Goal: Transaction & Acquisition: Obtain resource

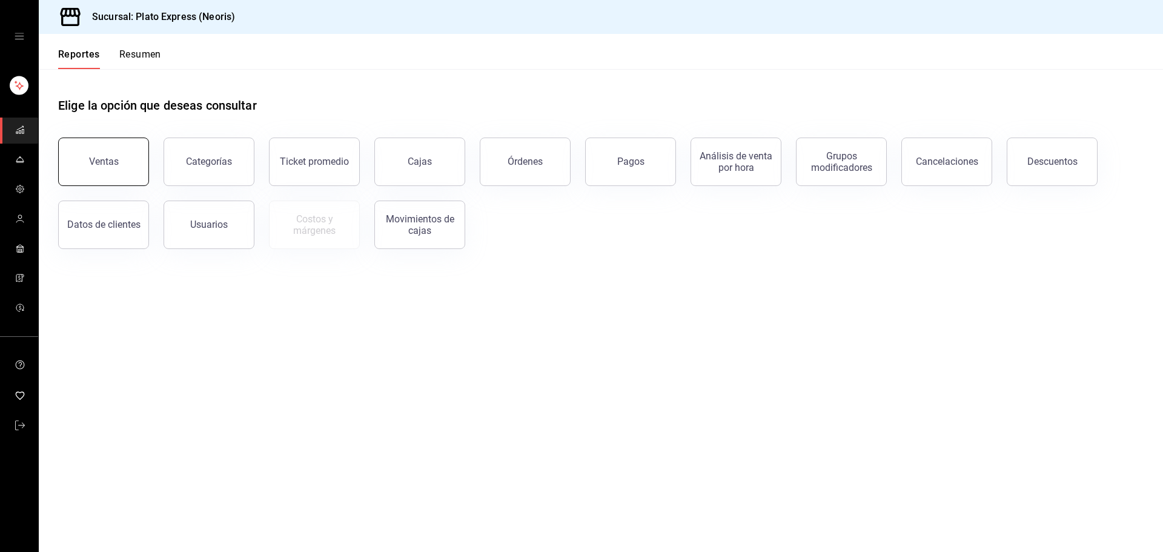
click at [105, 148] on button "Ventas" at bounding box center [103, 162] width 91 height 48
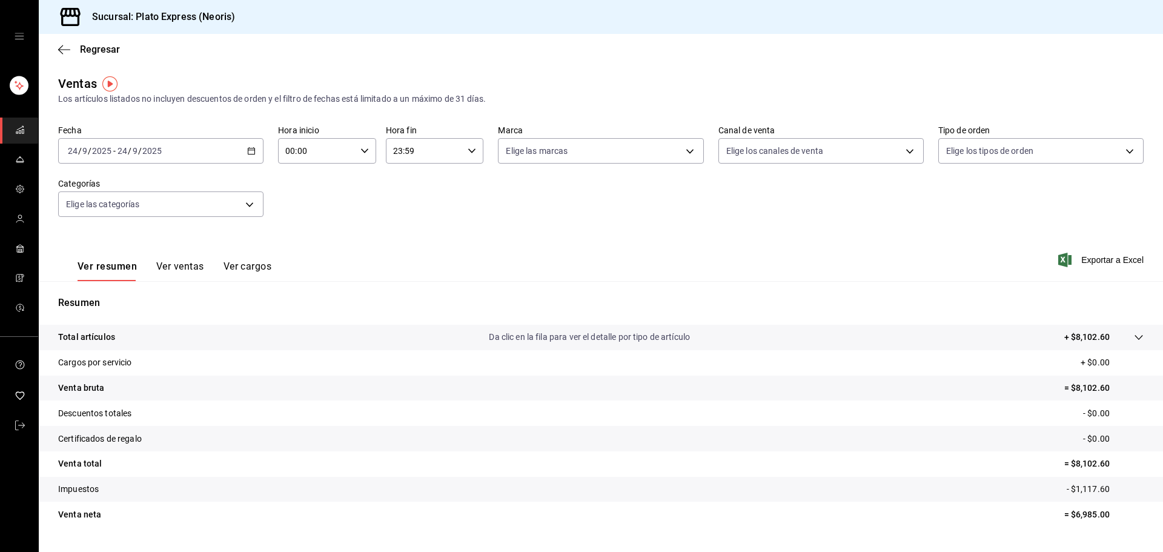
click at [249, 150] on icon "button" at bounding box center [251, 151] width 8 height 8
click at [128, 298] on span "Rango de fechas" at bounding box center [115, 296] width 94 height 13
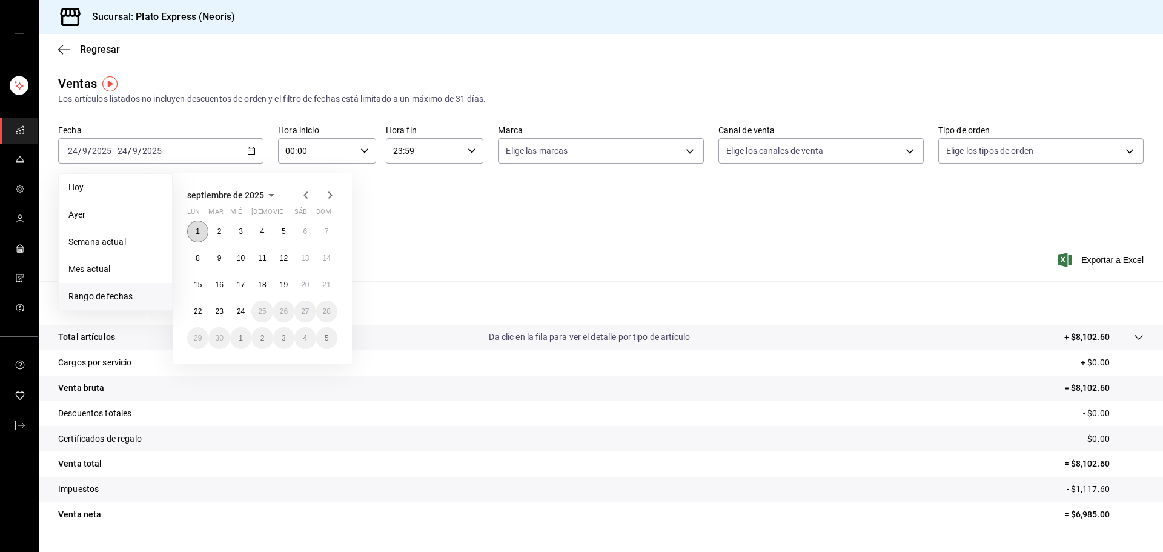
click at [197, 231] on abbr "1" at bounding box center [198, 231] width 4 height 8
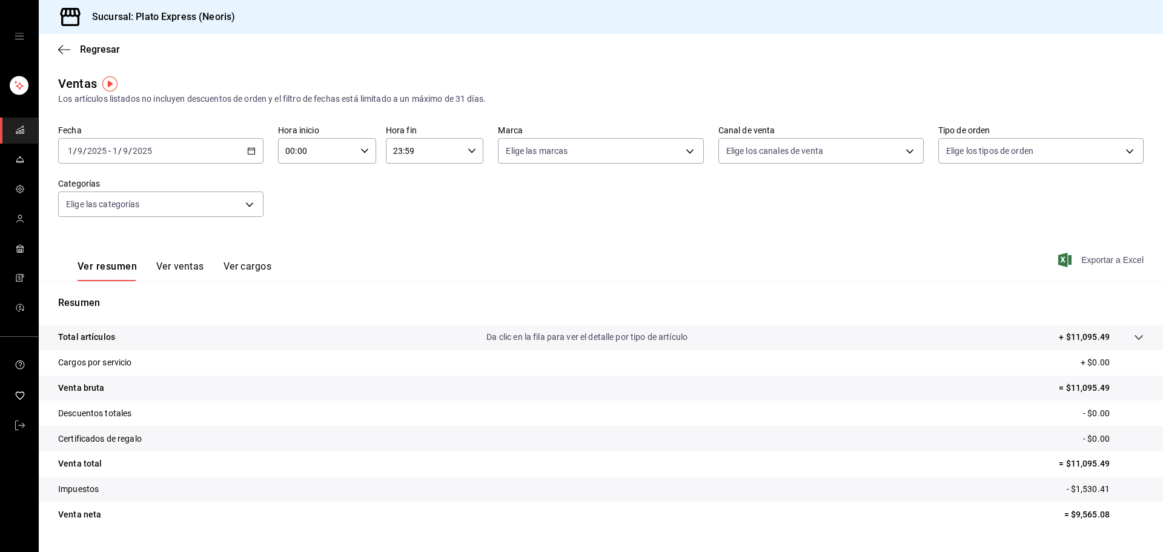
click at [1082, 262] on span "Exportar a Excel" at bounding box center [1102, 260] width 83 height 15
click at [807, 193] on div "Fecha [DATE] [DATE] - [DATE] [DATE] Hora inicio 00:00 Hora inicio Hora fin 23:5…" at bounding box center [601, 178] width 1086 height 107
click at [242, 151] on div "[DATE] [DATE] - [DATE] [DATE]" at bounding box center [160, 150] width 205 height 25
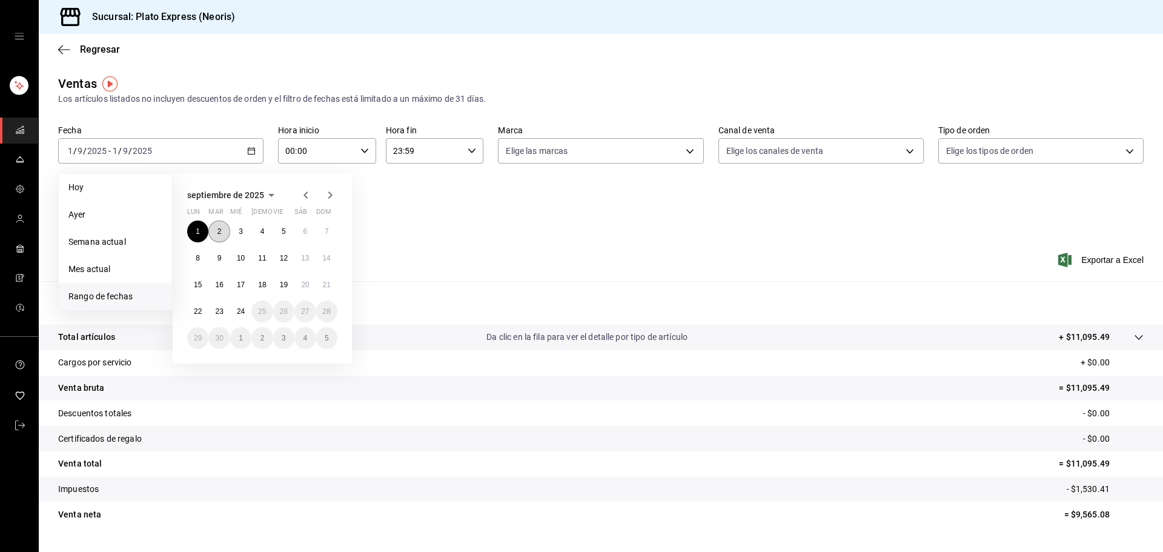
click at [216, 235] on button "2" at bounding box center [218, 232] width 21 height 22
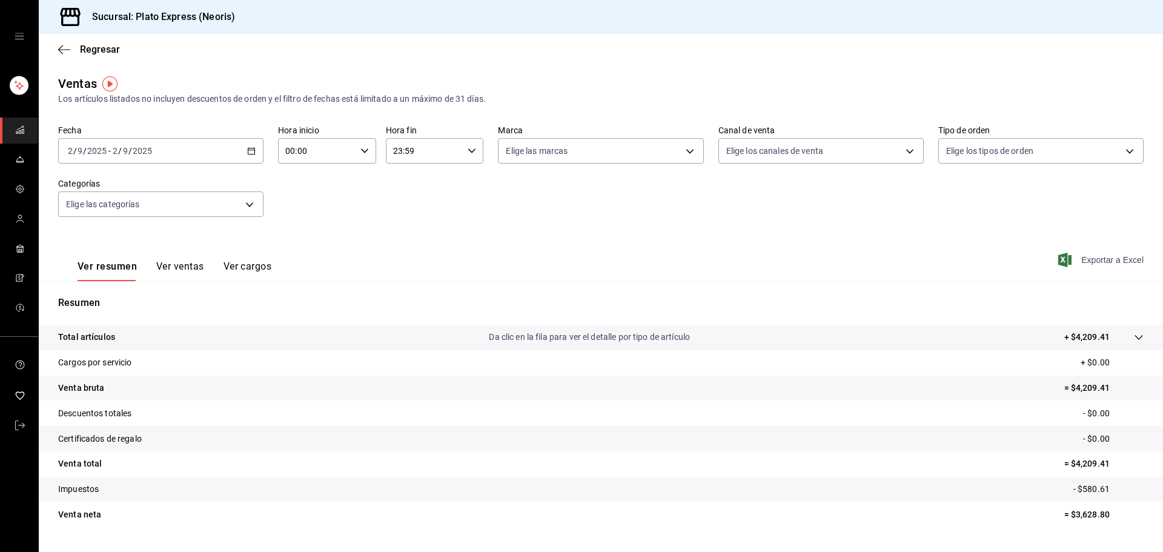
click at [1099, 256] on span "Exportar a Excel" at bounding box center [1102, 260] width 83 height 15
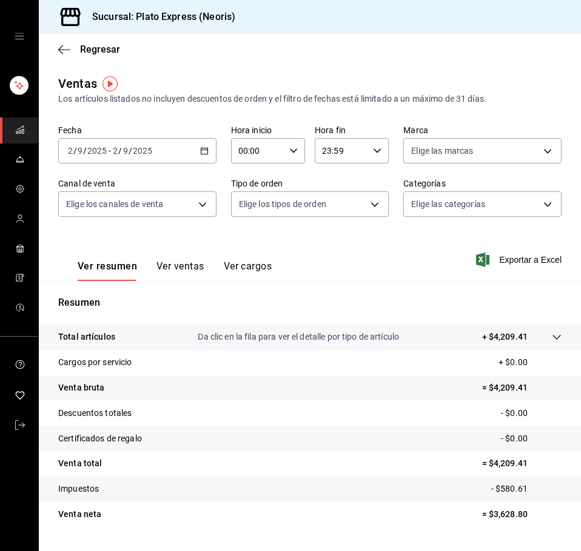
click at [205, 154] on div "[DATE] [DATE] - [DATE] [DATE]" at bounding box center [137, 150] width 158 height 25
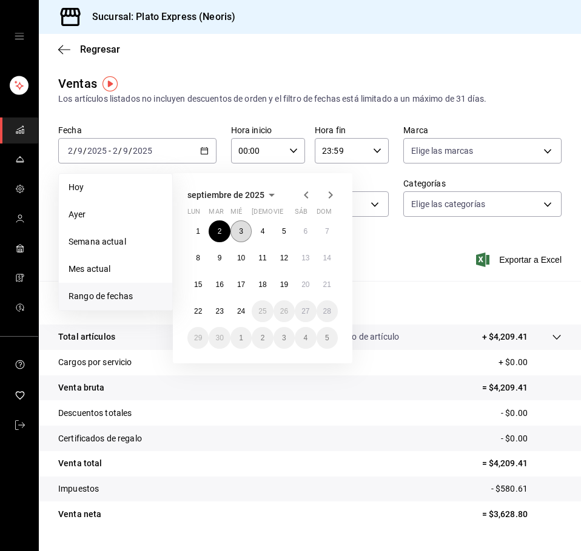
click at [234, 227] on button "3" at bounding box center [240, 232] width 21 height 22
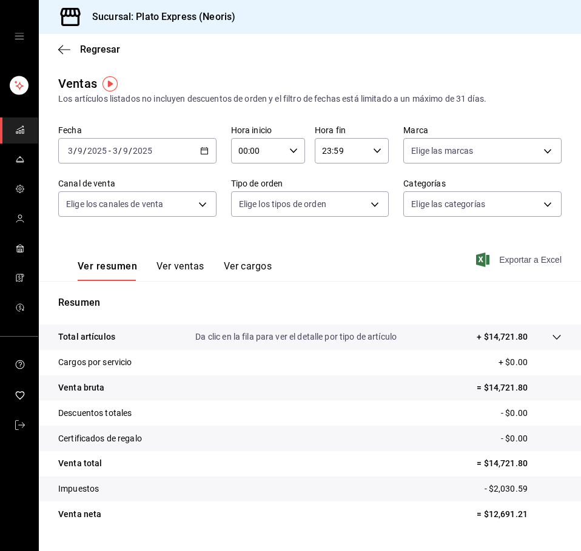
click at [498, 261] on span "Exportar a Excel" at bounding box center [519, 260] width 83 height 15
click at [200, 150] on icon "button" at bounding box center [204, 151] width 8 height 8
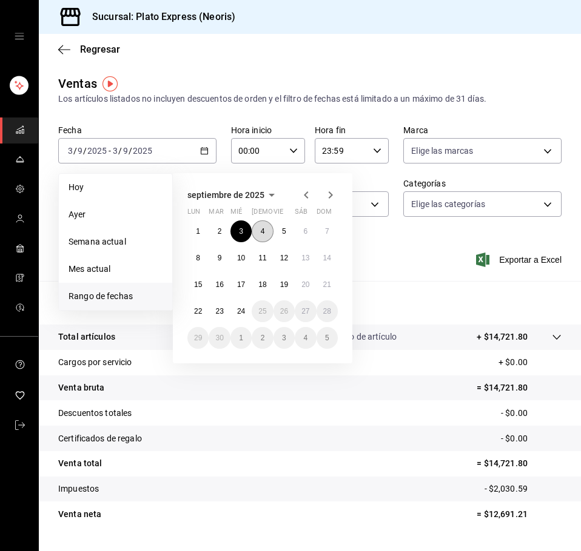
click at [262, 232] on abbr "4" at bounding box center [263, 231] width 4 height 8
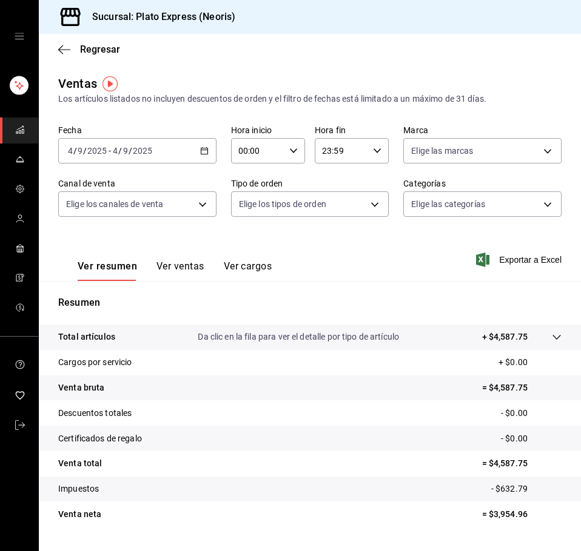
click at [507, 261] on span "Exportar a Excel" at bounding box center [519, 260] width 83 height 15
click at [200, 150] on icon "button" at bounding box center [204, 151] width 8 height 8
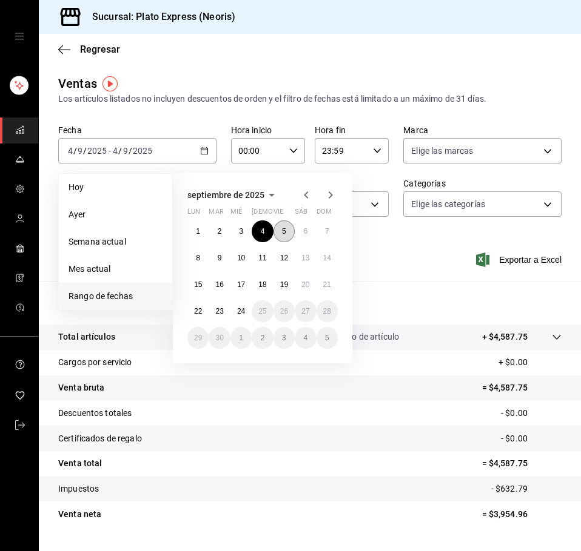
click at [281, 232] on button "5" at bounding box center [283, 232] width 21 height 22
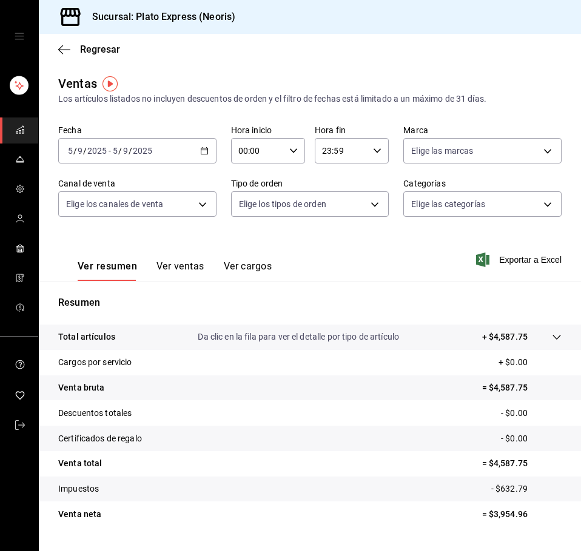
click at [281, 232] on div "Ver resumen Ver ventas Ver cargos Exportar a Excel" at bounding box center [310, 256] width 542 height 50
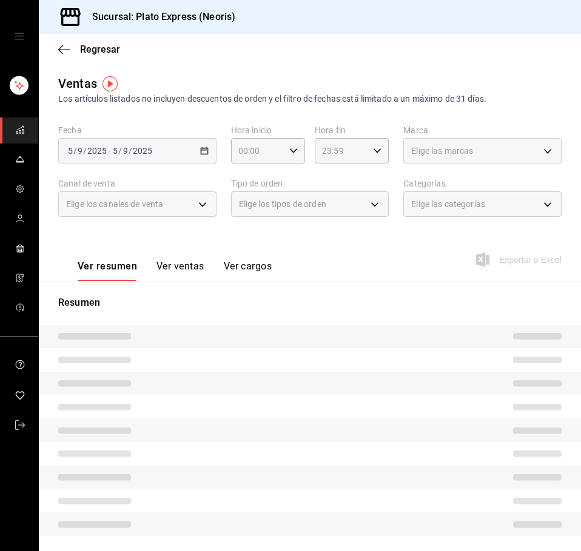
click at [281, 232] on div "Ver resumen Ver ventas Ver cargos Exportar a Excel" at bounding box center [310, 256] width 542 height 50
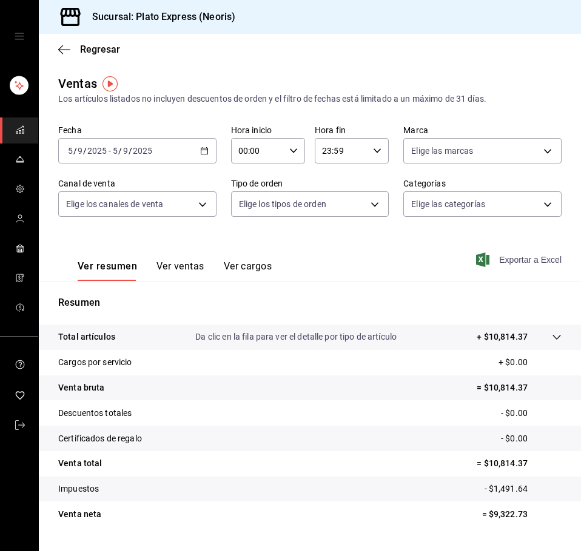
click at [530, 263] on span "Exportar a Excel" at bounding box center [519, 260] width 83 height 15
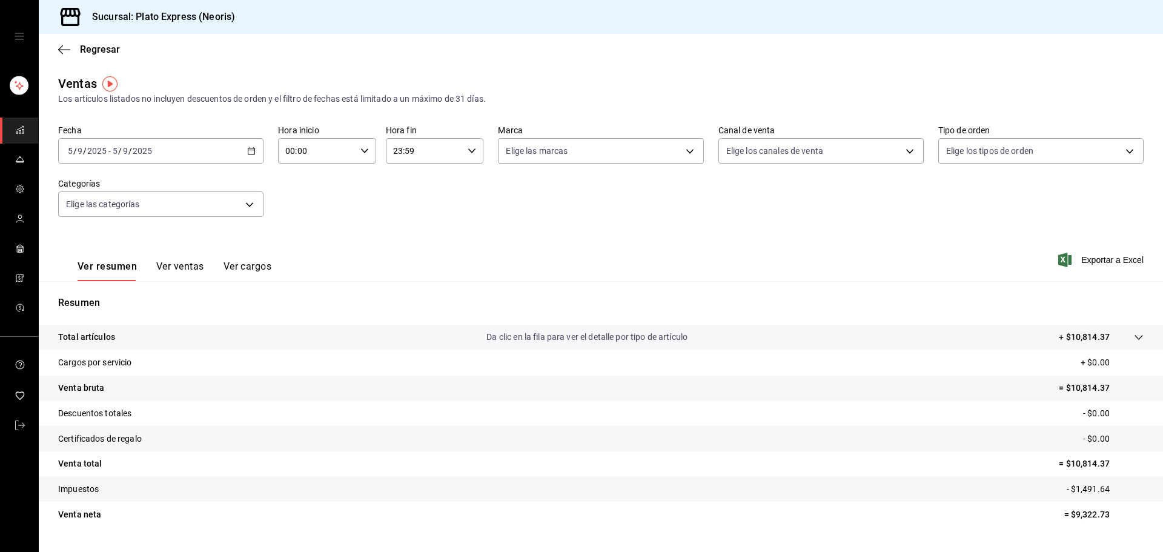
click at [259, 176] on div "Fecha [DATE] [DATE] - [DATE] [DATE] Hora inicio 00:00 Hora inicio Hora fin 23:5…" at bounding box center [601, 178] width 1086 height 107
click at [247, 147] on icon "button" at bounding box center [251, 151] width 8 height 8
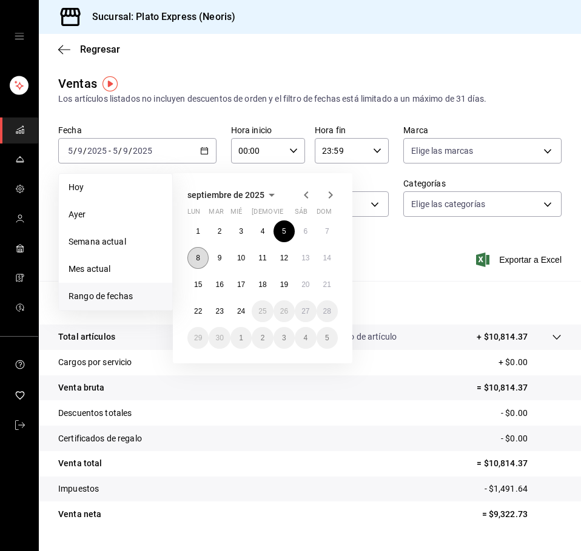
click at [190, 265] on button "8" at bounding box center [197, 258] width 21 height 22
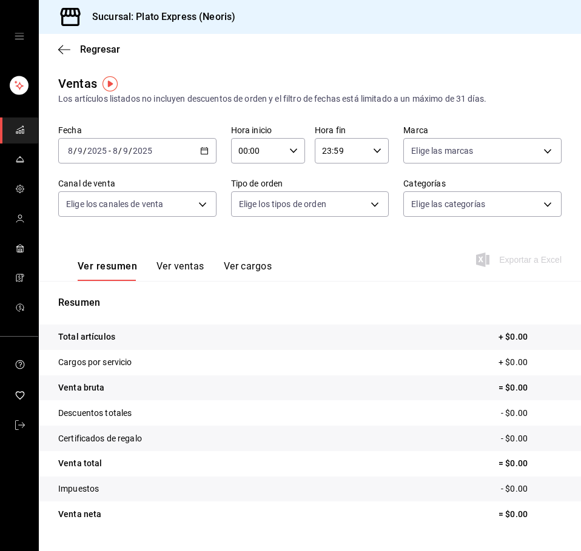
click at [418, 269] on div "Ver resumen Ver ventas Ver cargos Exportar a Excel" at bounding box center [310, 256] width 542 height 50
click at [196, 150] on div "[DATE] [DATE] - [DATE] [DATE]" at bounding box center [137, 150] width 158 height 25
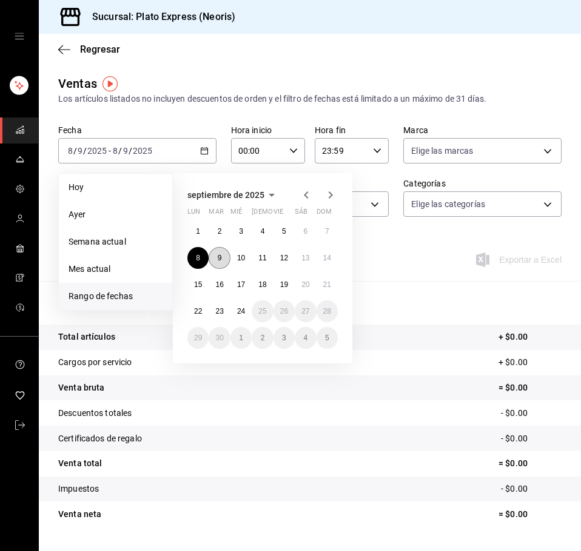
click at [219, 254] on abbr "9" at bounding box center [220, 258] width 4 height 8
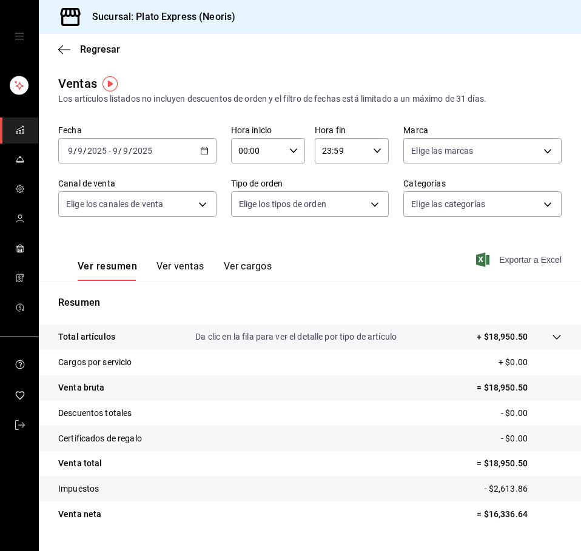
click at [524, 259] on span "Exportar a Excel" at bounding box center [519, 260] width 83 height 15
click at [197, 157] on div "[DATE] [DATE] - [DATE] [DATE]" at bounding box center [137, 150] width 158 height 25
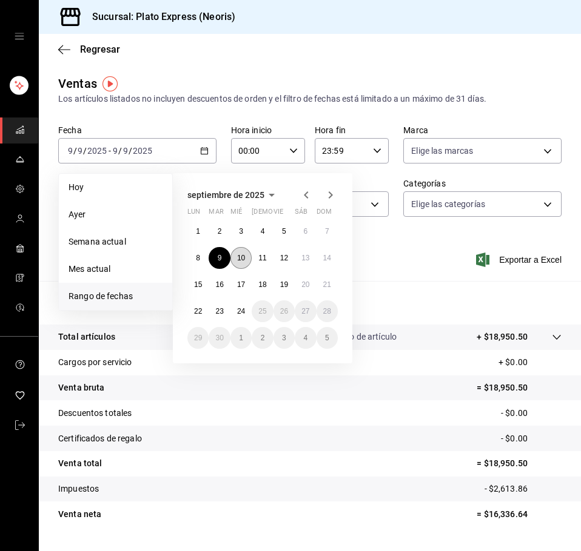
click at [238, 254] on abbr "10" at bounding box center [241, 258] width 8 height 8
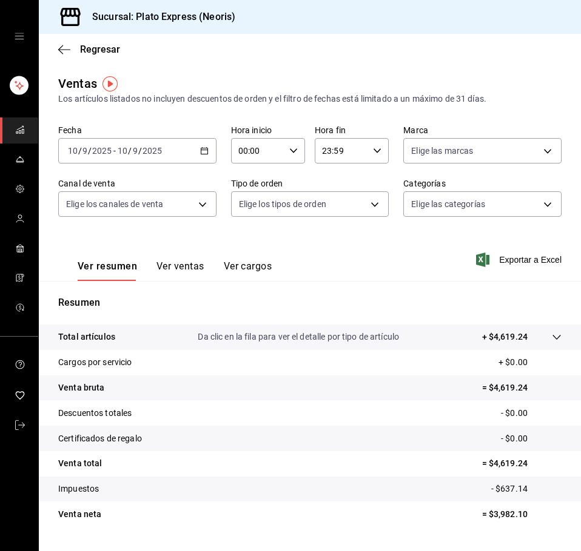
click at [202, 154] on \(Stroke\) "button" at bounding box center [204, 151] width 7 height 7
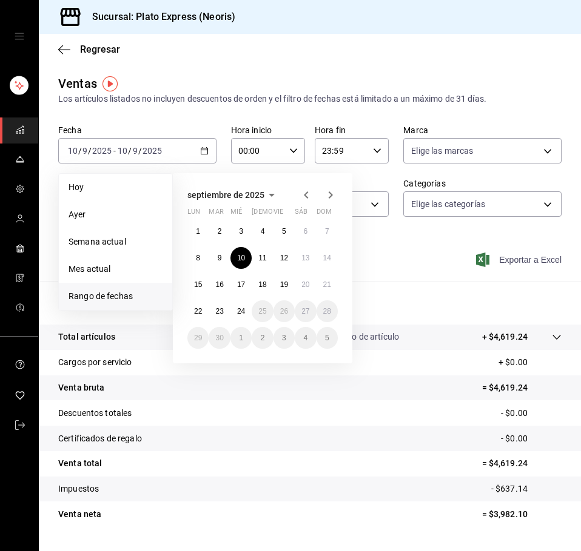
click at [514, 254] on span "Exportar a Excel" at bounding box center [519, 260] width 83 height 15
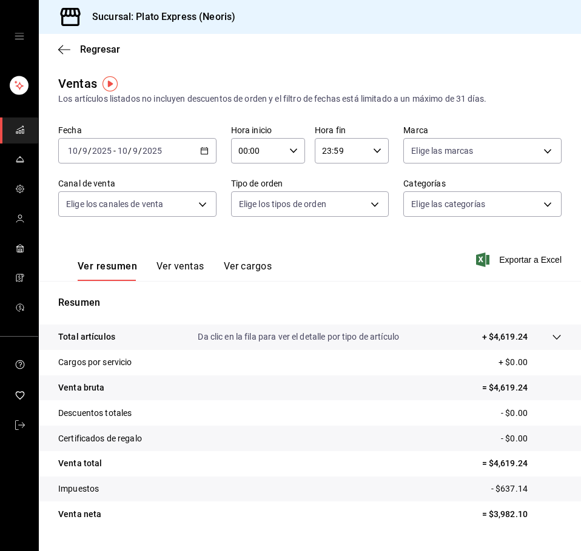
click at [201, 151] on icon "button" at bounding box center [204, 151] width 8 height 8
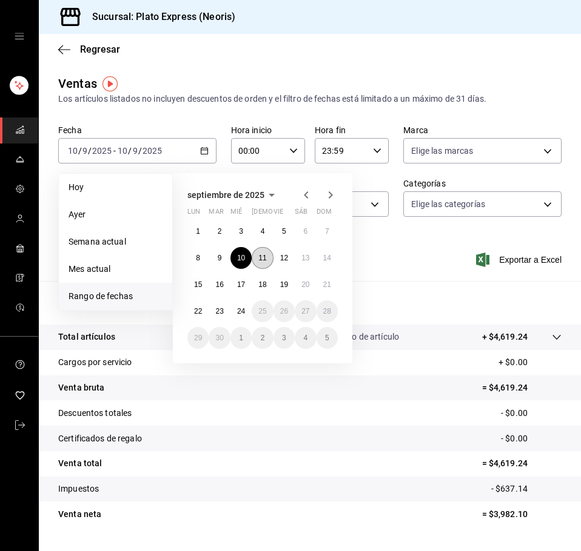
click at [267, 252] on button "11" at bounding box center [261, 258] width 21 height 22
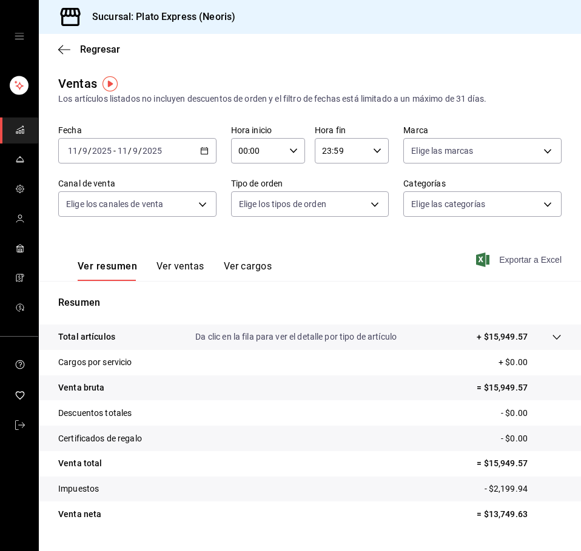
click at [516, 264] on span "Exportar a Excel" at bounding box center [519, 260] width 83 height 15
click at [200, 147] on icon "button" at bounding box center [204, 151] width 8 height 8
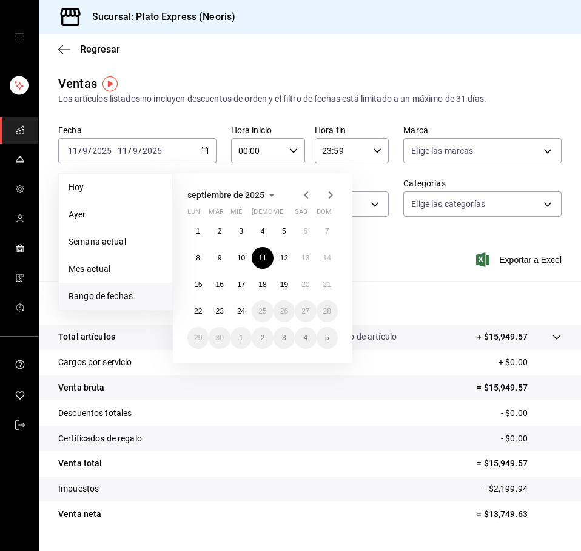
click at [417, 279] on div "Ver resumen Ver ventas Ver cargos Exportar a Excel" at bounding box center [310, 256] width 542 height 50
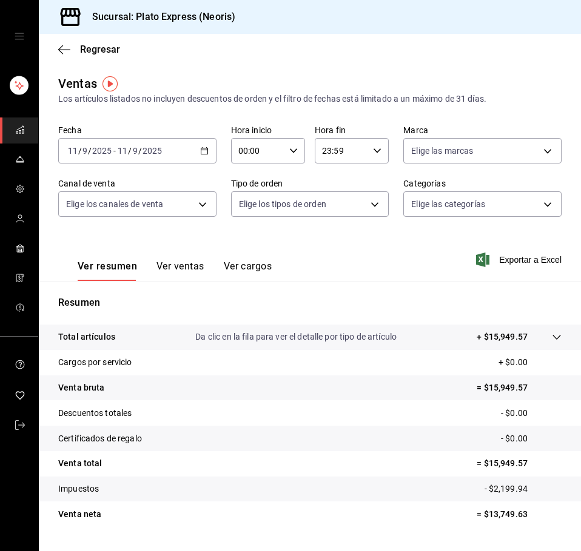
click at [196, 151] on div "[DATE] [DATE] - [DATE] [DATE]" at bounding box center [137, 150] width 158 height 25
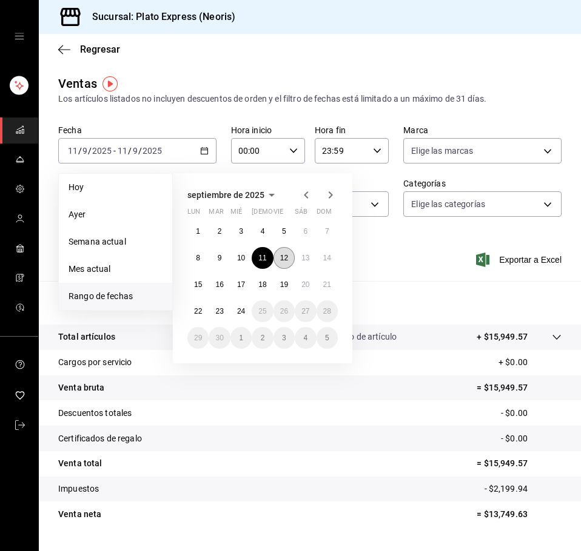
click at [286, 256] on abbr "12" at bounding box center [284, 258] width 8 height 8
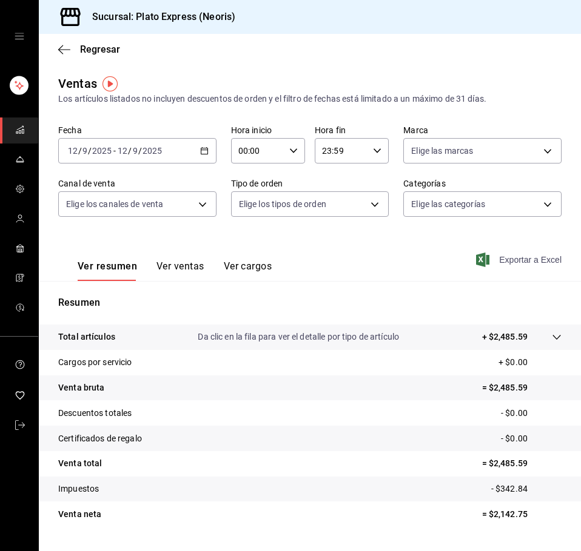
click at [508, 265] on span "Exportar a Excel" at bounding box center [519, 260] width 83 height 15
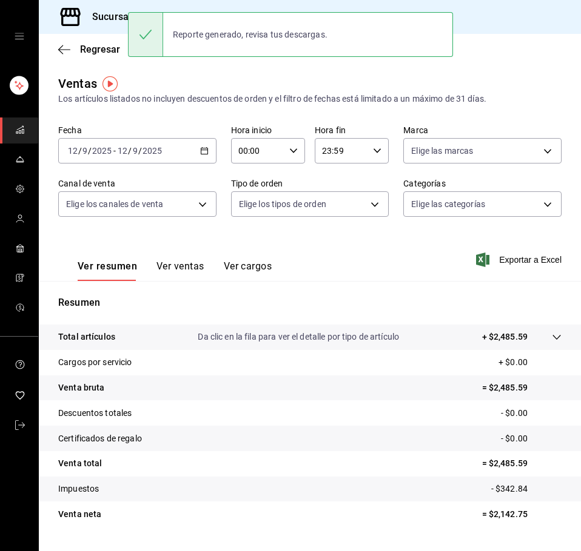
click at [204, 151] on icon "button" at bounding box center [204, 151] width 8 height 8
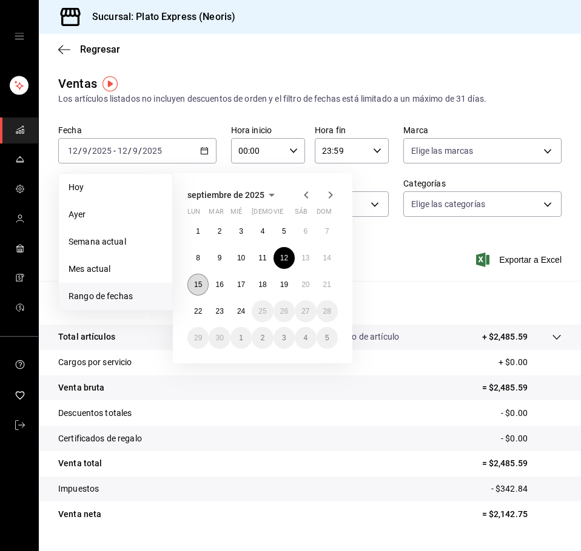
click at [195, 281] on abbr "15" at bounding box center [198, 285] width 8 height 8
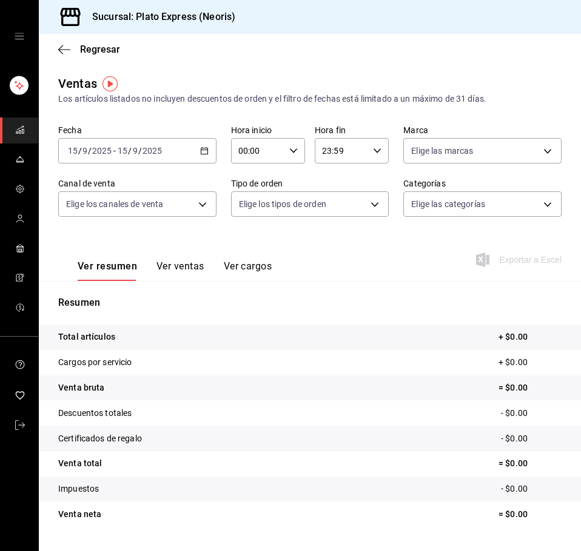
click at [202, 152] on icon "button" at bounding box center [204, 151] width 8 height 8
click at [301, 265] on div "Ver resumen Ver ventas Ver cargos Exportar a Excel" at bounding box center [310, 256] width 542 height 50
click at [204, 151] on \(Stroke\) "button" at bounding box center [204, 151] width 7 height 7
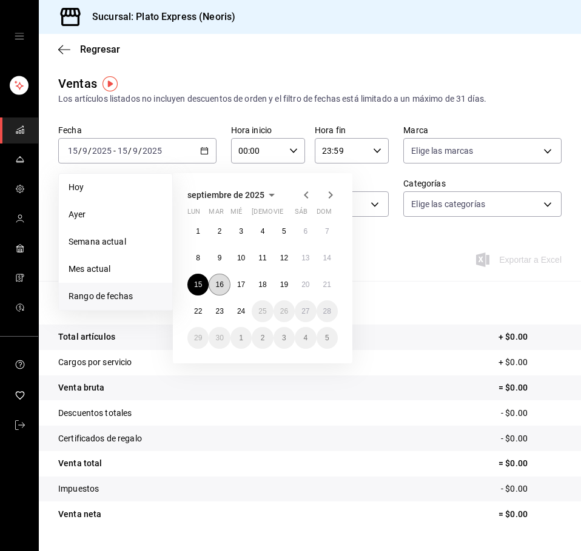
click at [218, 282] on abbr "16" at bounding box center [219, 285] width 8 height 8
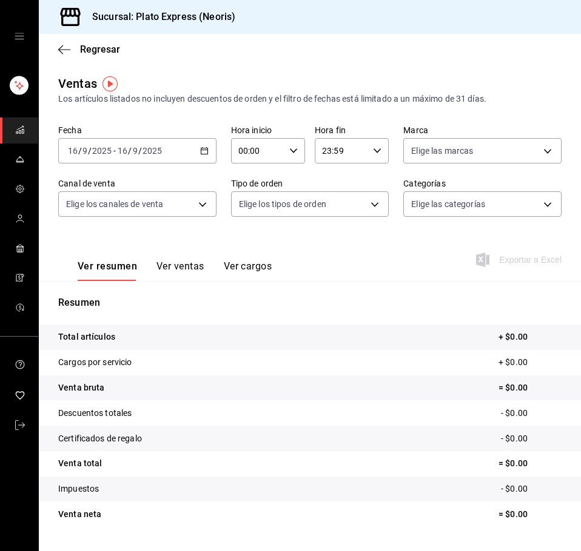
click at [201, 155] on \(Stroke\) "button" at bounding box center [204, 151] width 7 height 7
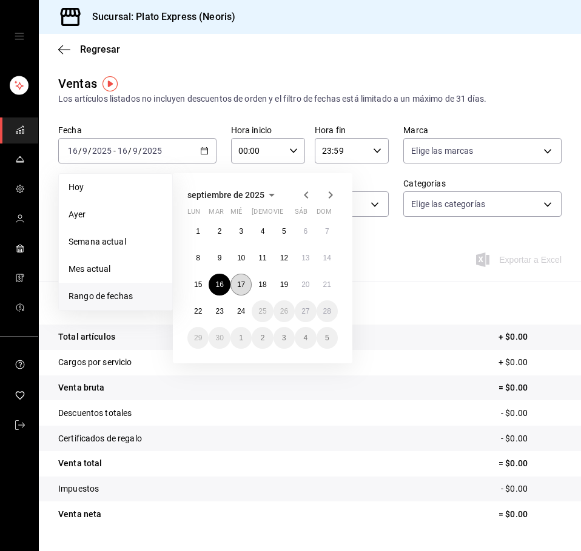
click at [244, 288] on abbr "17" at bounding box center [241, 285] width 8 height 8
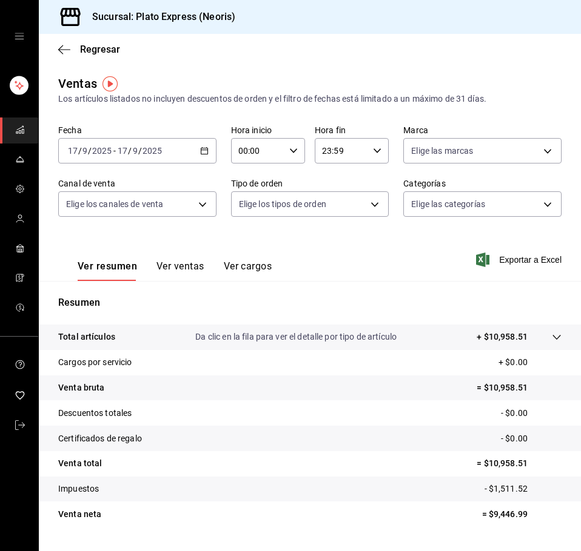
click at [205, 153] on div "[DATE] [DATE] - [DATE] [DATE]" at bounding box center [137, 150] width 158 height 25
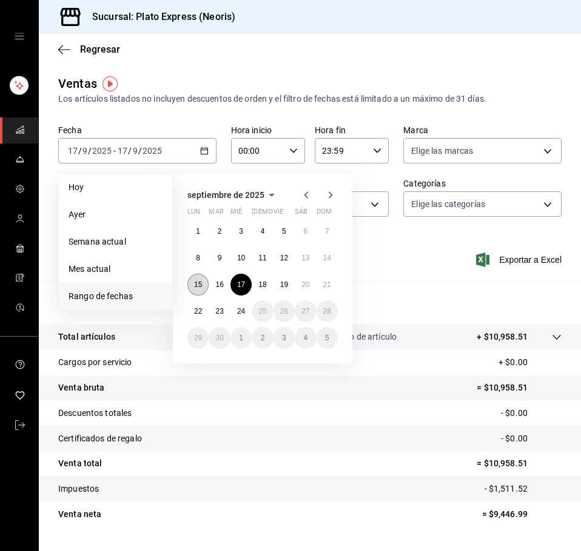
click at [197, 291] on button "15" at bounding box center [197, 285] width 21 height 22
click at [197, 291] on div "Resumen Total artículos Da clic en la fila para ver el detalle por tipo de artí…" at bounding box center [310, 411] width 542 height 261
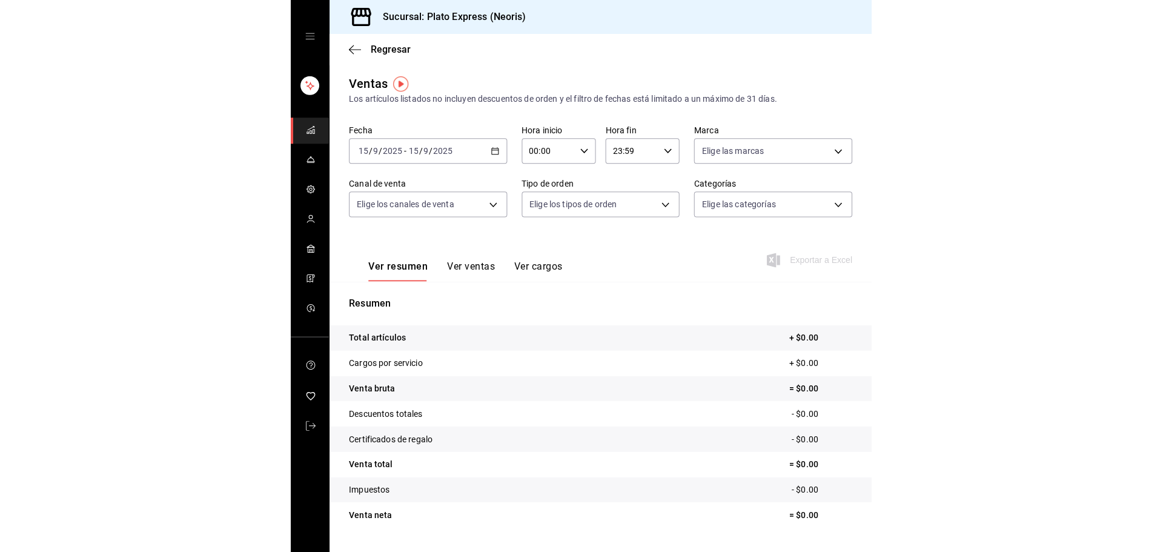
scroll to position [29, 0]
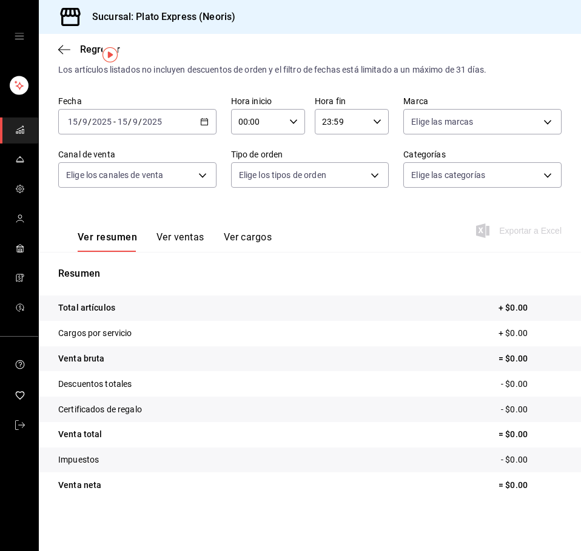
click at [200, 122] on icon "button" at bounding box center [204, 122] width 8 height 8
click at [415, 259] on div "Resumen Total artículos + $0.00 Cargos por servicio + $0.00 Venta bruta = $0.00…" at bounding box center [310, 382] width 542 height 261
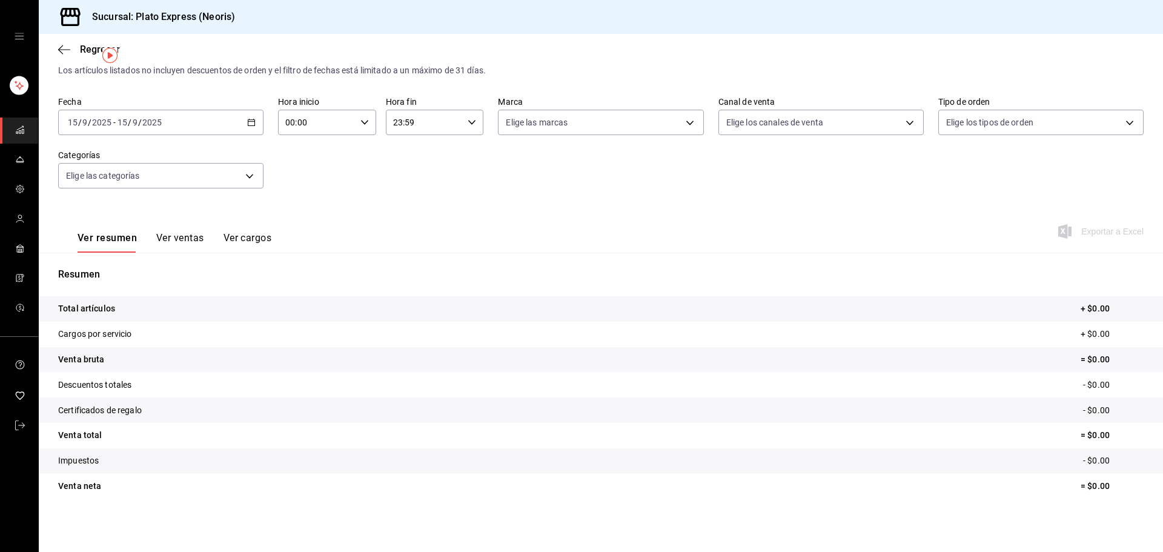
scroll to position [28, 0]
click at [777, 196] on div "Fecha [DATE] [DATE] - [DATE] [DATE] Hora inicio 00:00 Hora inicio Hora fin 23:5…" at bounding box center [601, 149] width 1086 height 107
